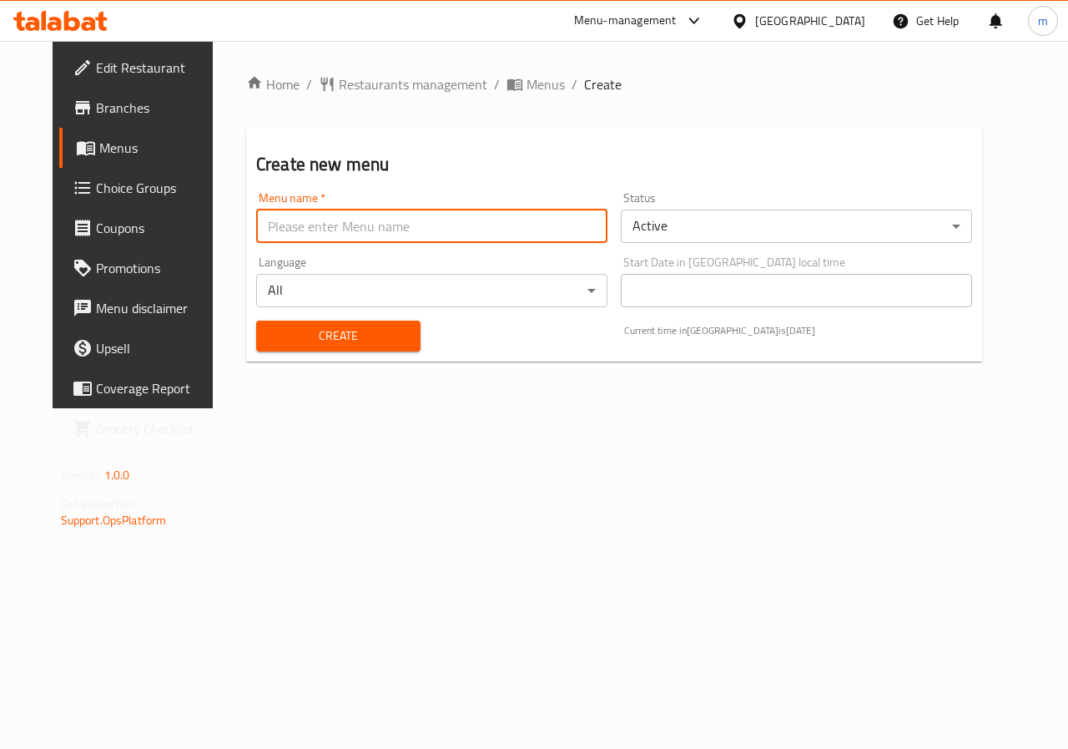
click at [338, 211] on input "text" at bounding box center [431, 225] width 351 height 33
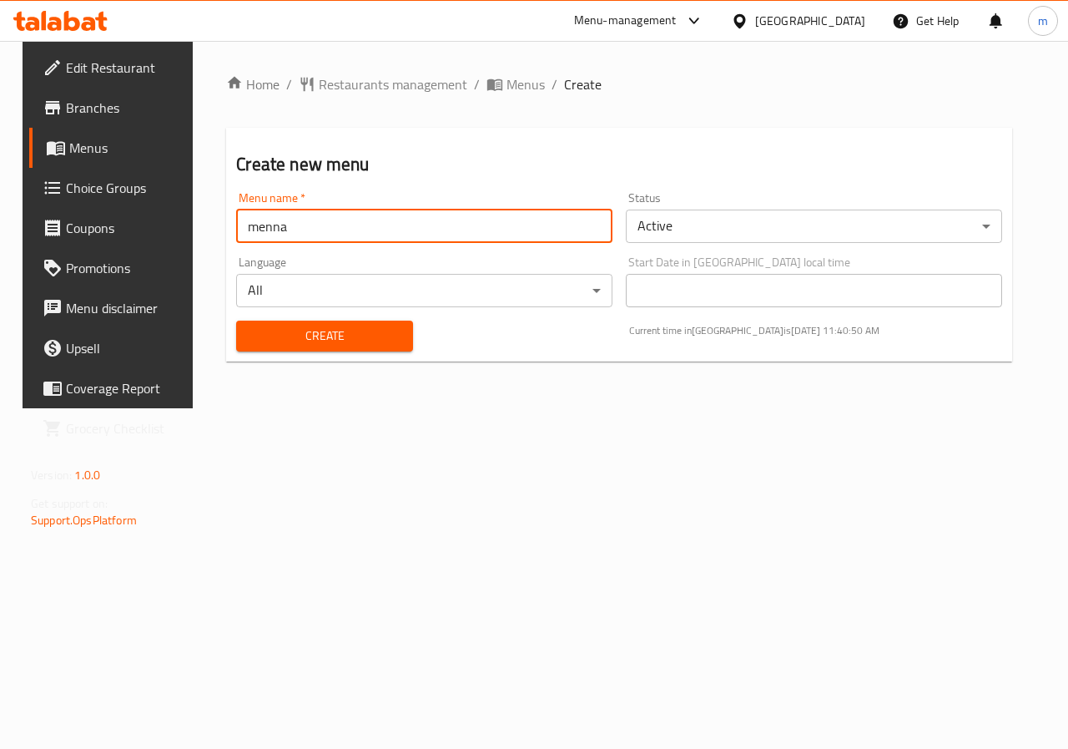
type input "menna"
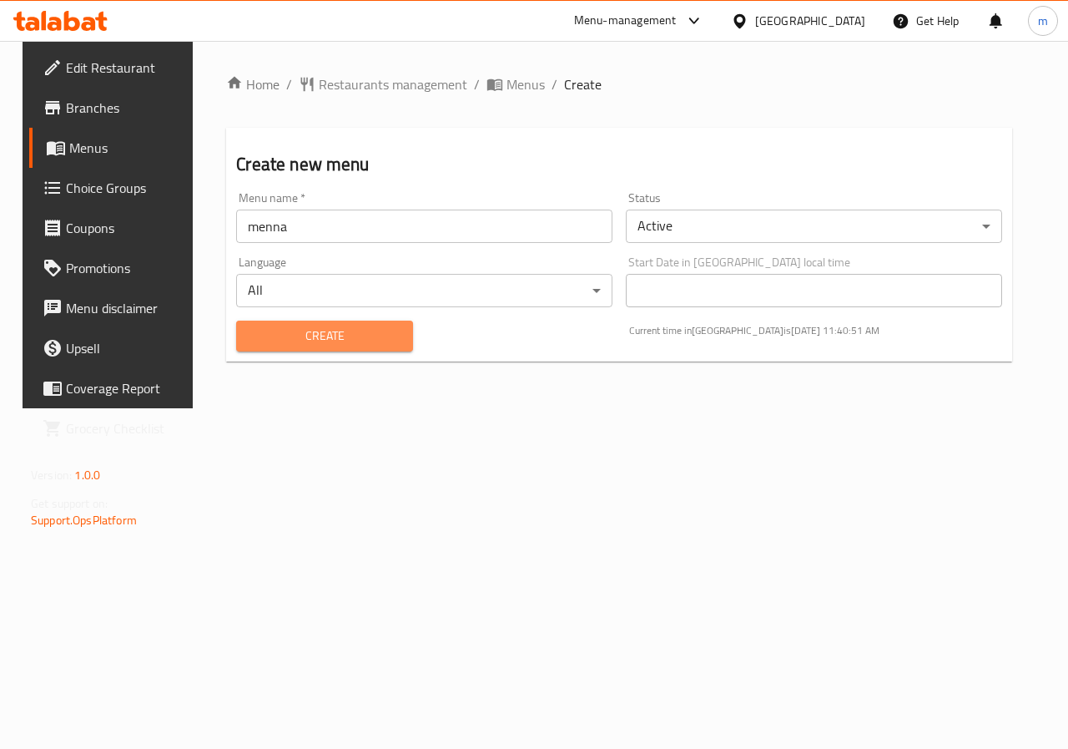
click at [343, 348] on button "Create" at bounding box center [324, 336] width 176 height 31
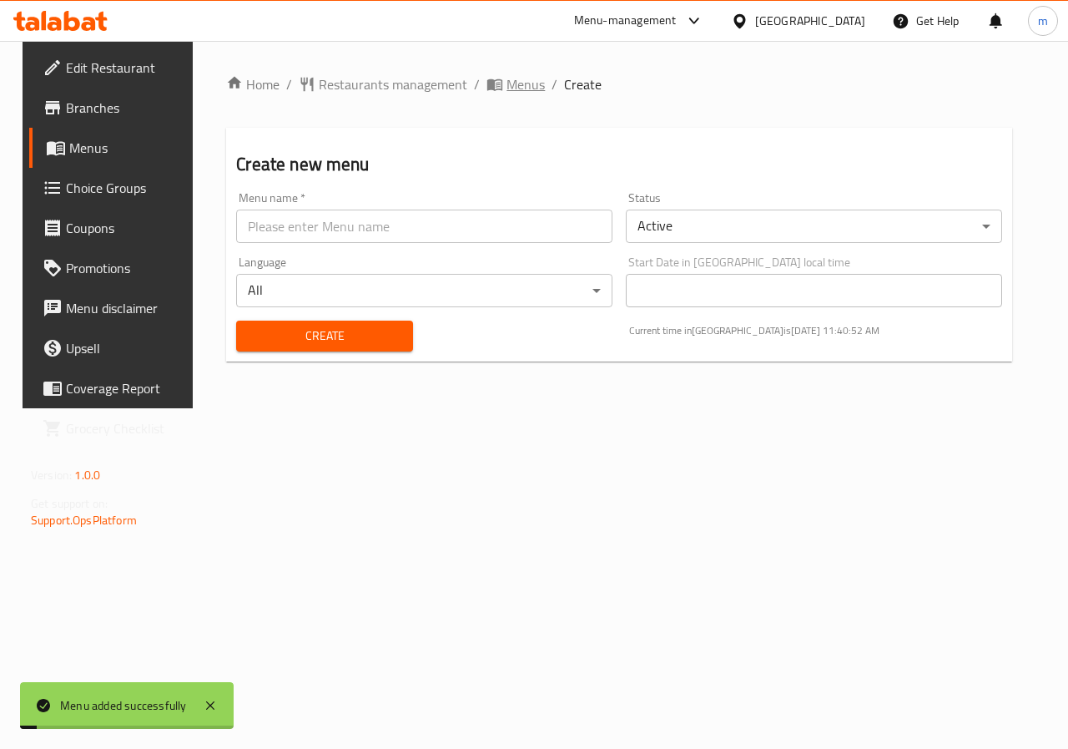
click at [510, 85] on span "Menus" at bounding box center [526, 84] width 38 height 20
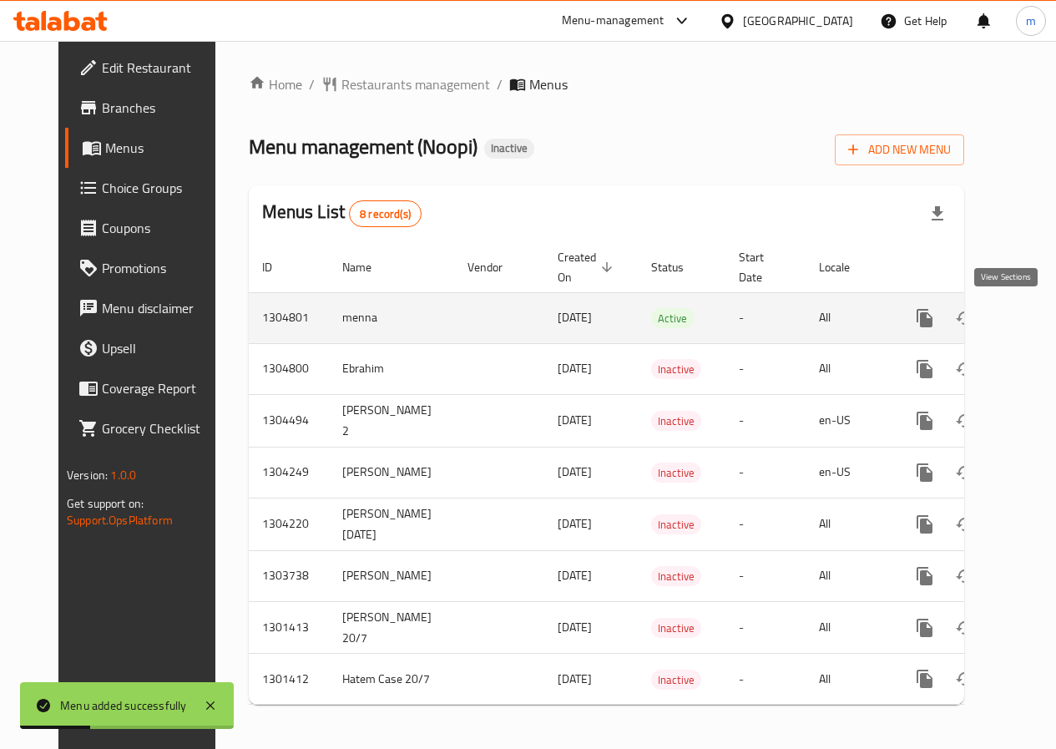
click at [1035, 317] on icon "enhanced table" at bounding box center [1045, 318] width 20 height 20
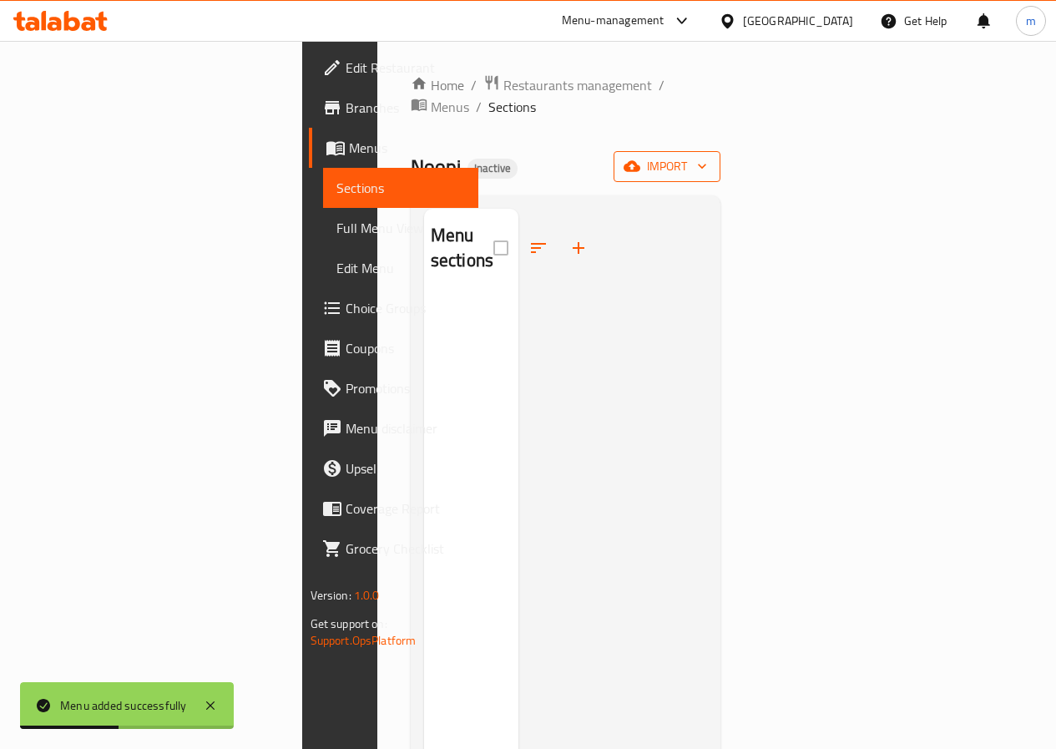
click at [707, 156] on span "import" at bounding box center [667, 166] width 80 height 21
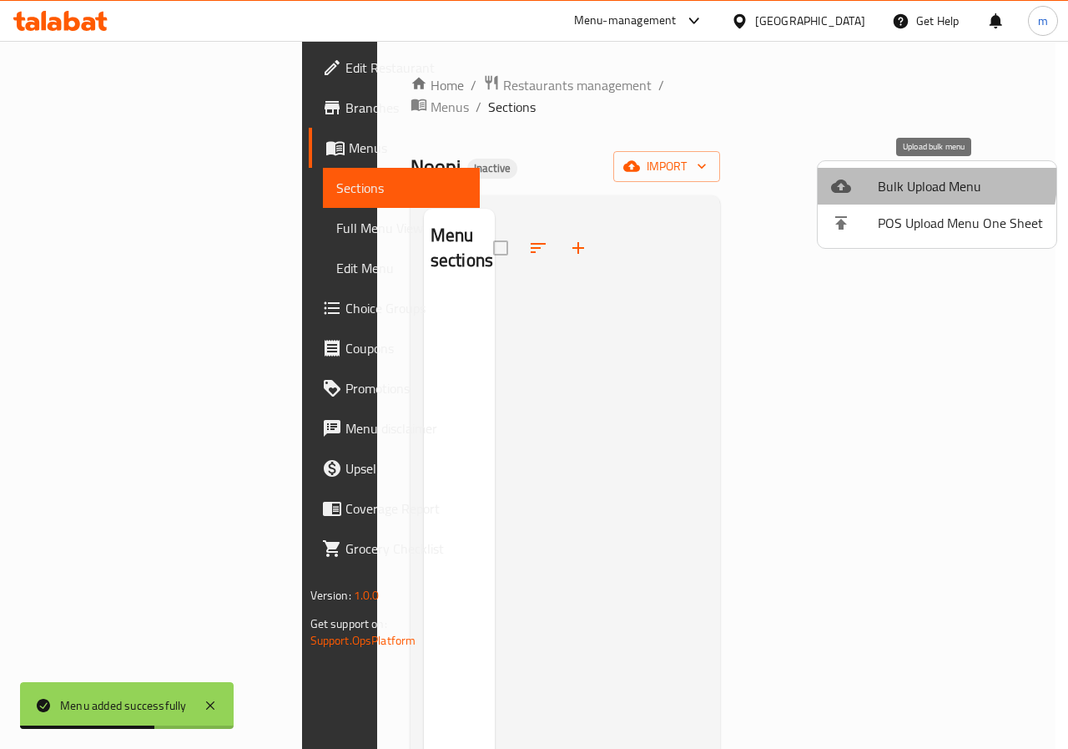
click at [907, 179] on span "Bulk Upload Menu" at bounding box center [960, 186] width 165 height 20
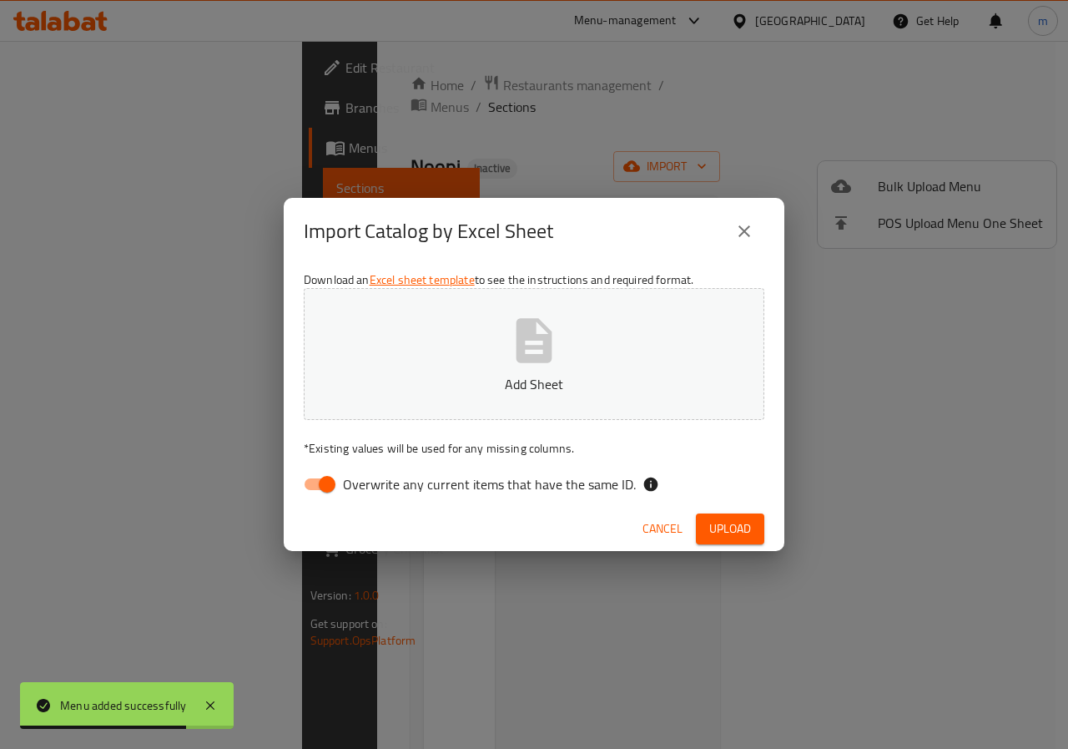
click at [325, 479] on input "Overwrite any current items that have the same ID." at bounding box center [327, 484] width 95 height 32
checkbox input "false"
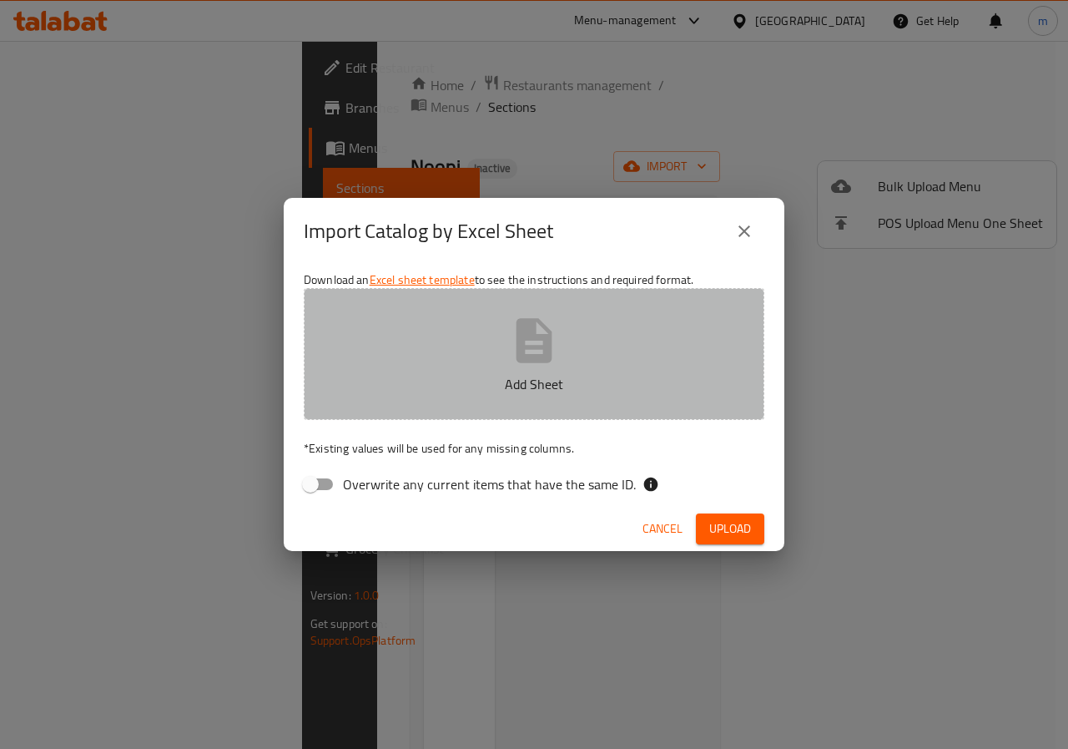
click at [600, 355] on button "Add Sheet" at bounding box center [534, 354] width 461 height 132
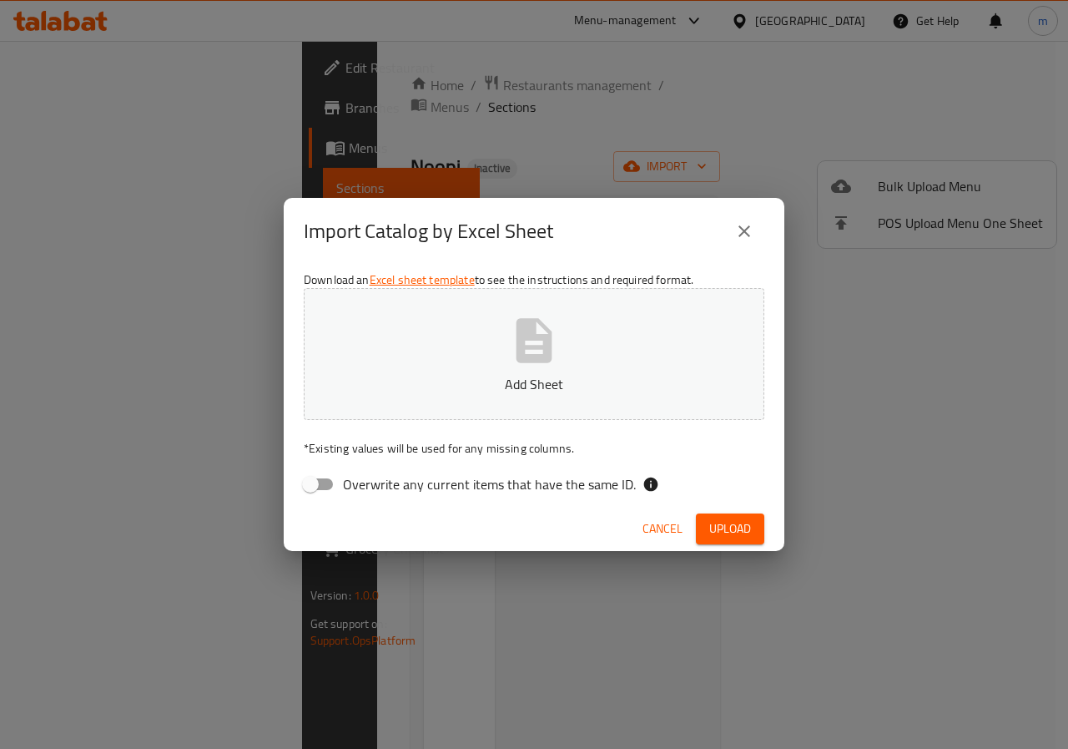
click at [730, 237] on button "close" at bounding box center [744, 231] width 40 height 40
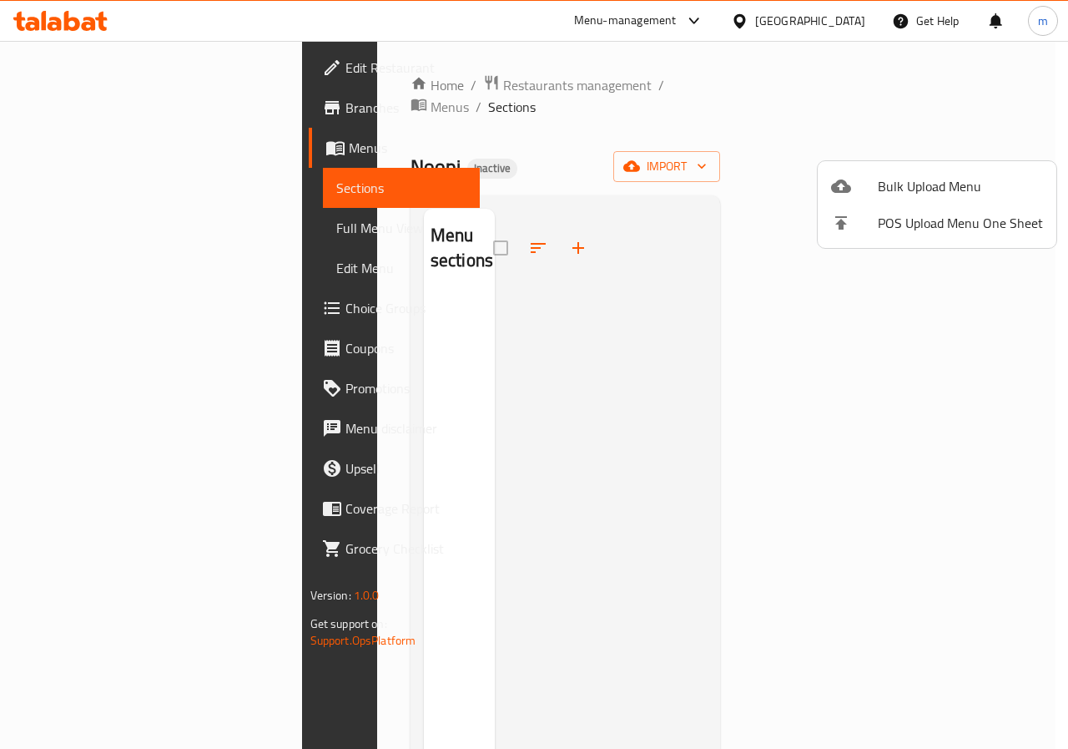
click at [729, 226] on div at bounding box center [534, 374] width 1068 height 749
